Goal: Navigation & Orientation: Find specific page/section

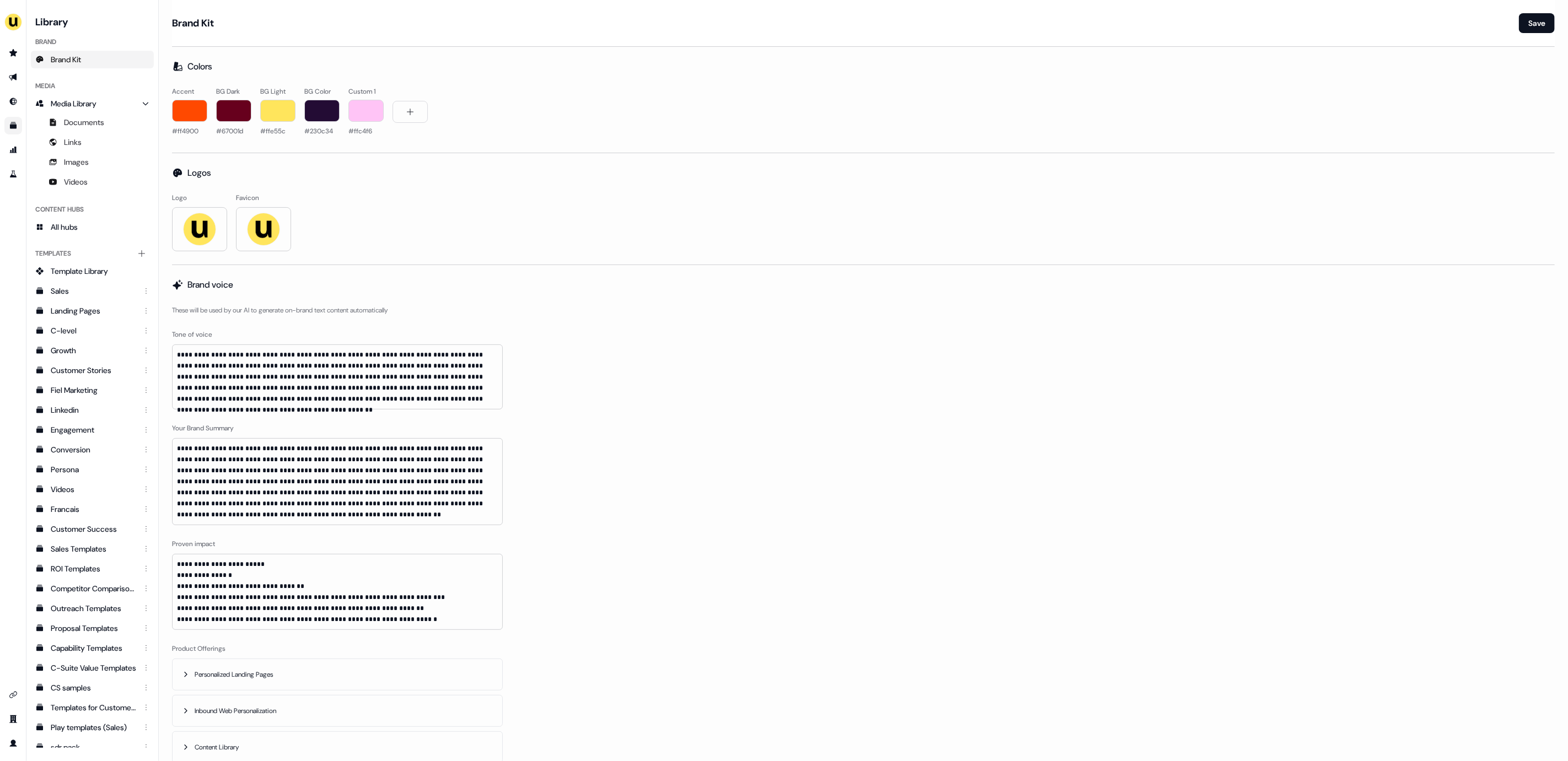
scroll to position [2823, 0]
